Goal: Transaction & Acquisition: Purchase product/service

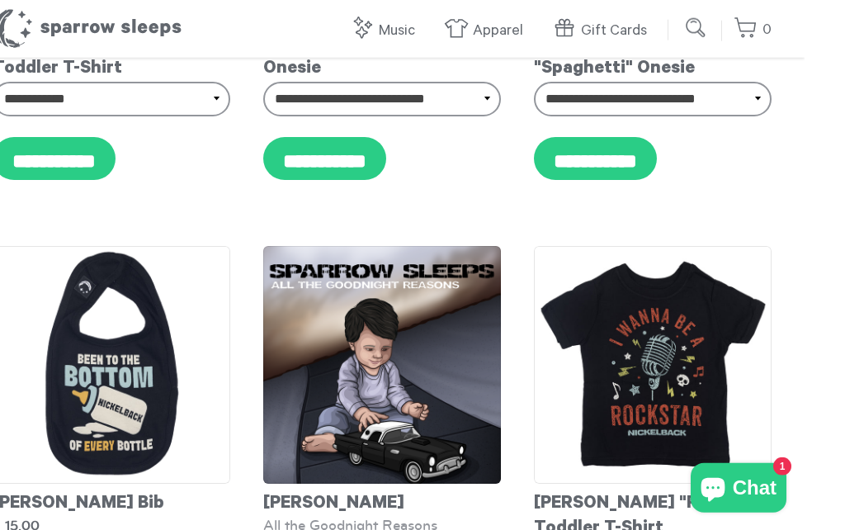
scroll to position [982, 0]
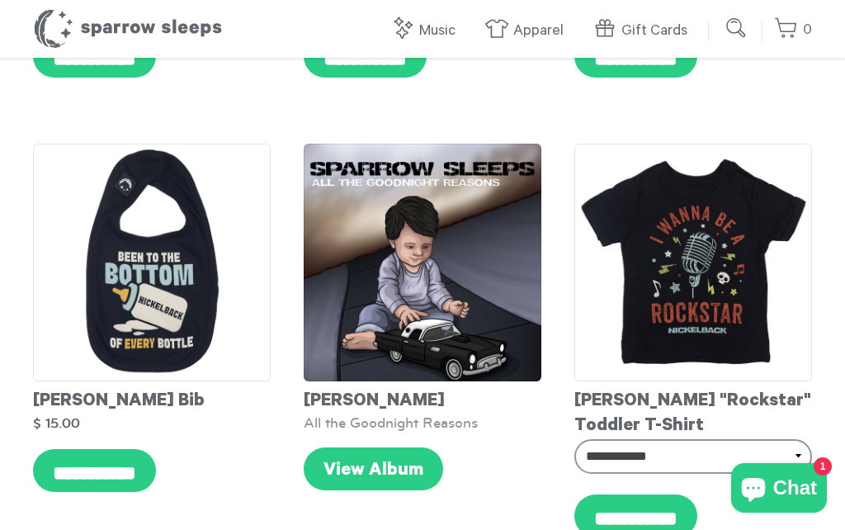
click at [378, 240] on img at bounding box center [423, 263] width 238 height 238
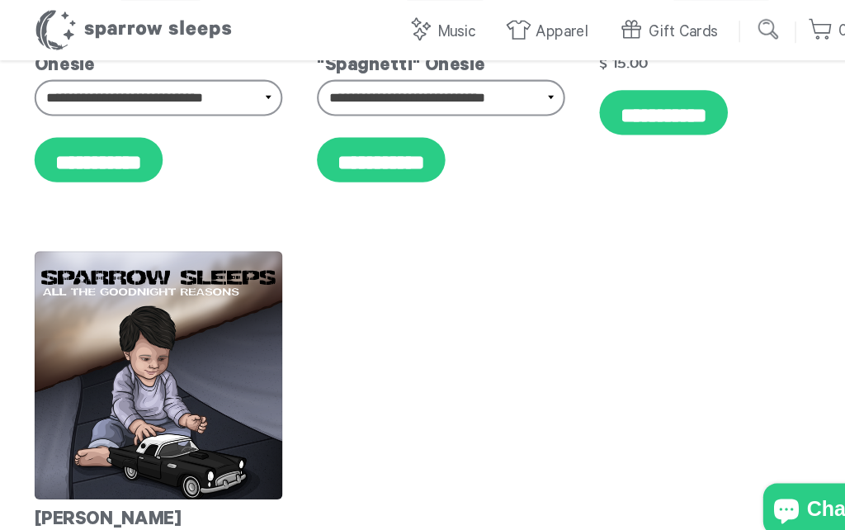
scroll to position [2289, 0]
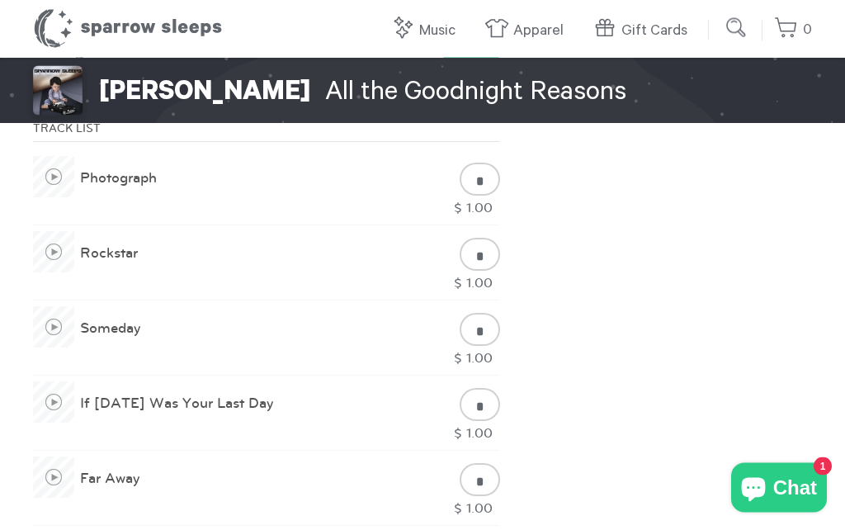
scroll to position [750, 0]
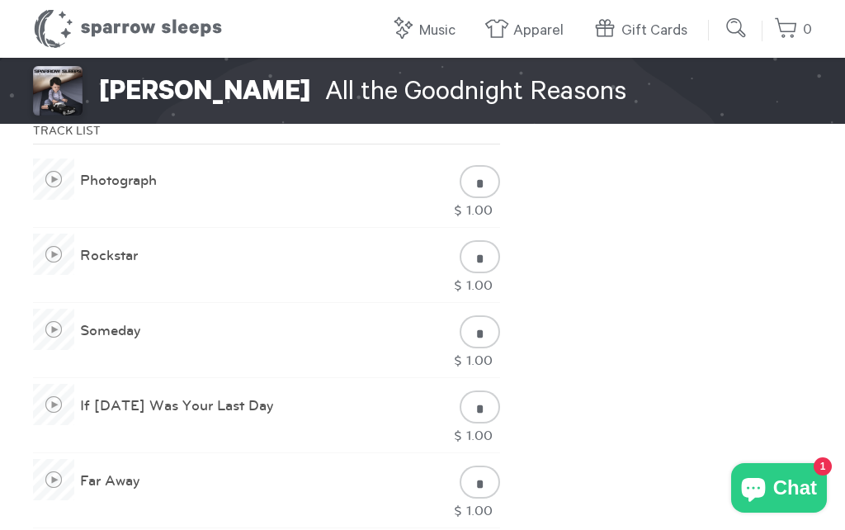
click at [92, 244] on link "Rockstar" at bounding box center [87, 265] width 106 height 43
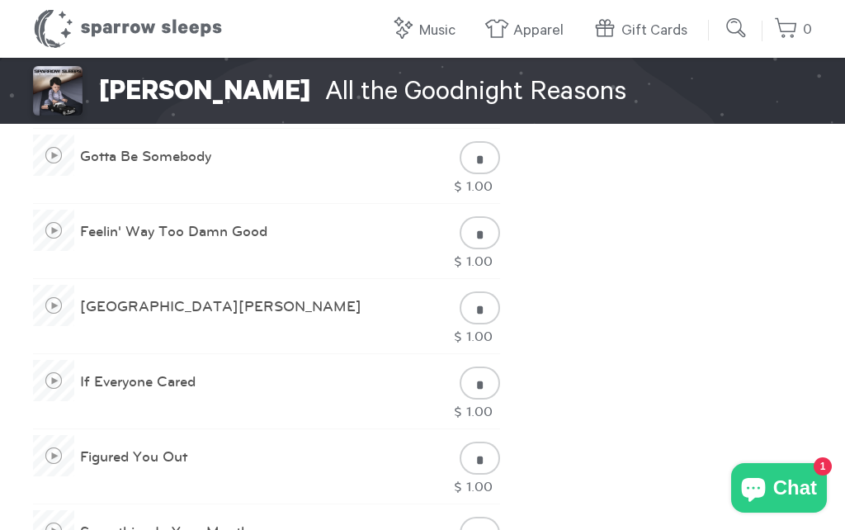
scroll to position [1148, 0]
click at [123, 446] on link "Figured You Out" at bounding box center [111, 467] width 155 height 43
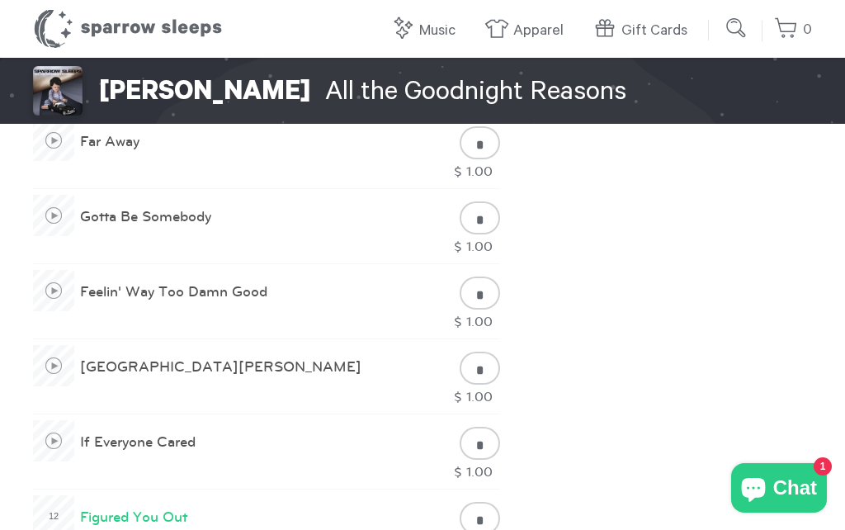
scroll to position [1087, 0]
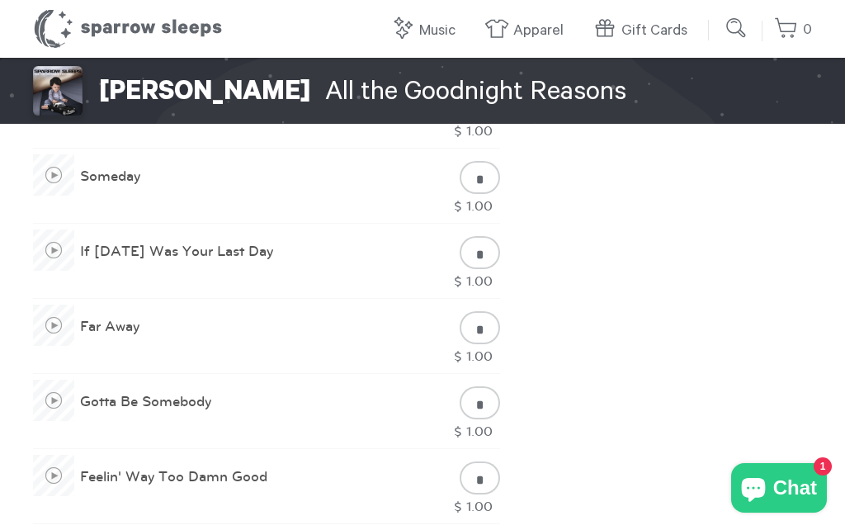
scroll to position [871, 0]
